Goal: Task Accomplishment & Management: Use online tool/utility

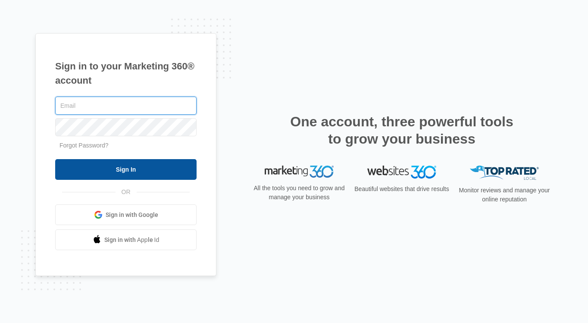
type input "[EMAIL_ADDRESS][DOMAIN_NAME]"
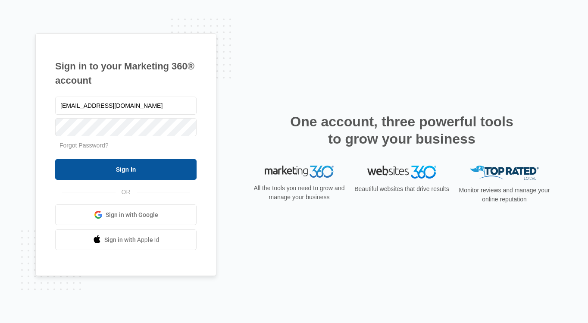
click at [155, 168] on input "Sign In" at bounding box center [125, 169] width 141 height 21
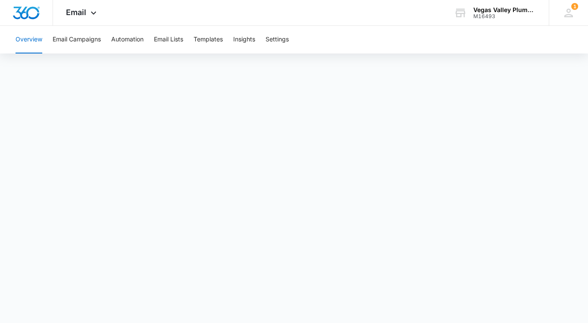
click at [35, 37] on button "Overview" at bounding box center [29, 40] width 27 height 28
click at [62, 37] on button "Email Campaigns" at bounding box center [77, 40] width 48 height 28
